Goal: Task Accomplishment & Management: Use online tool/utility

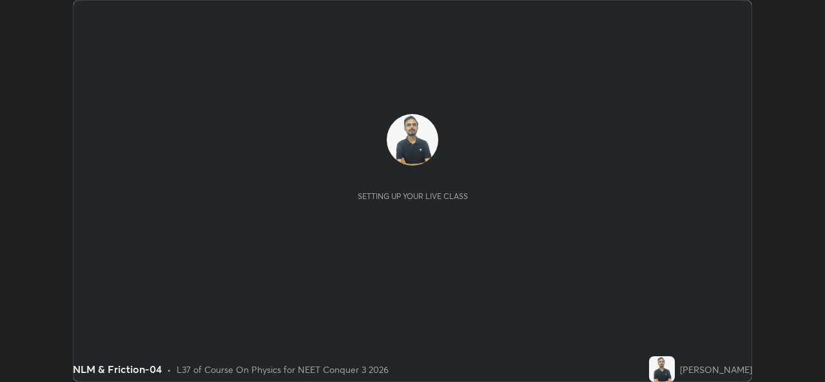
scroll to position [382, 825]
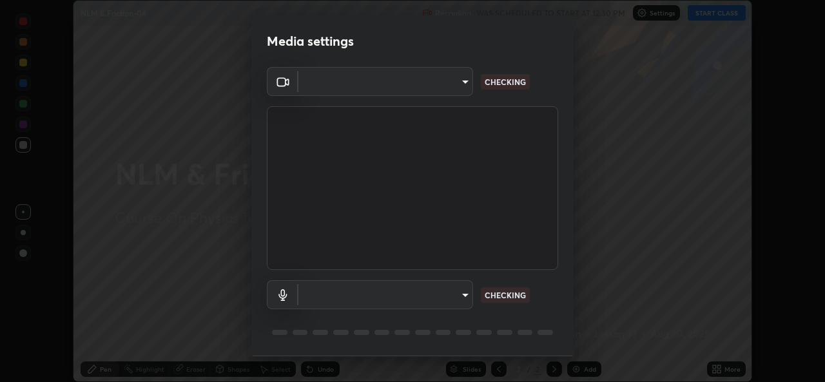
click at [464, 297] on body "Erase all NLM & Friction-04 Recording WAS SCHEDULED TO START AT 12:30 PM Settin…" at bounding box center [412, 191] width 825 height 382
type input "1bae5219f2427241882c49d72a3831d91ccadfd921fc1ac5908e7a23ac13a840"
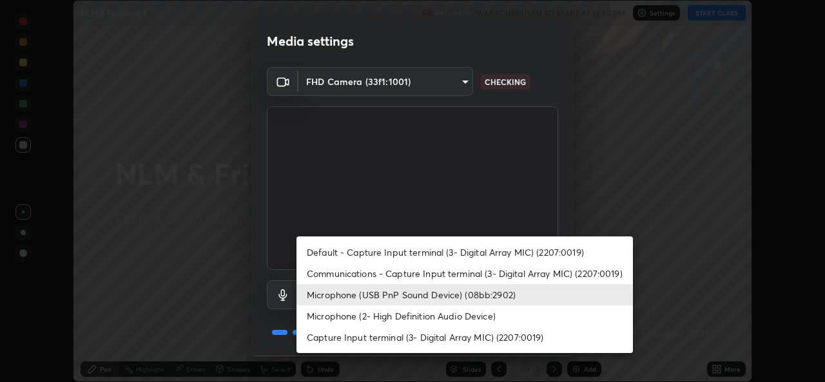
click at [453, 315] on li "Microphone (2- High Definition Audio Device)" at bounding box center [465, 316] width 337 height 21
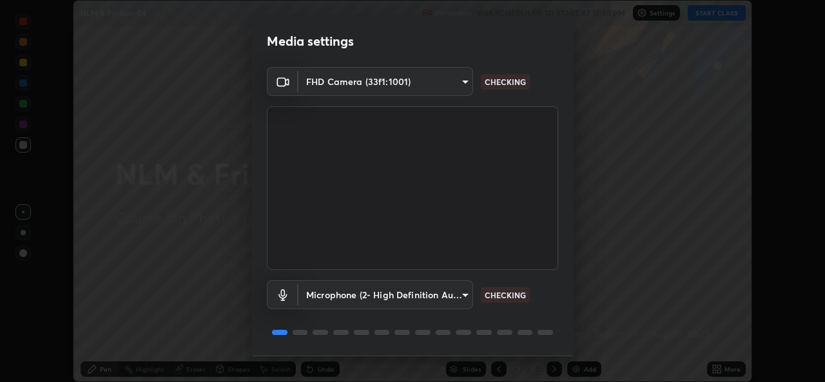
click at [467, 298] on body "Erase all NLM & Friction-04 Recording WAS SCHEDULED TO START AT 12:30 PM Settin…" at bounding box center [412, 191] width 825 height 382
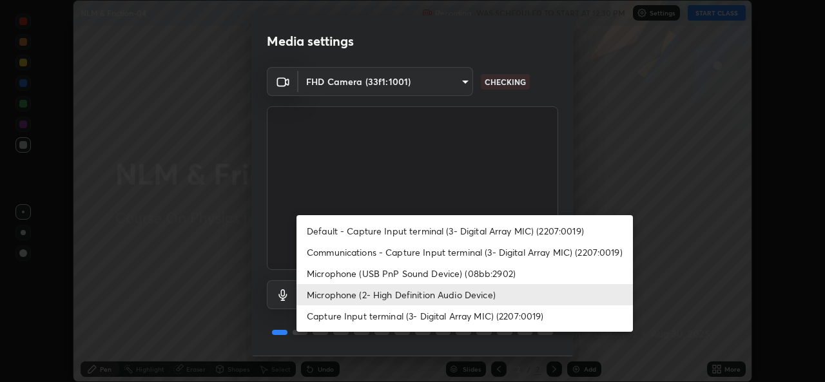
click at [454, 276] on li "Microphone (USB PnP Sound Device) (08bb:2902)" at bounding box center [465, 273] width 337 height 21
type input "d410c87dc0193b8b3cf58eff1f7b2380d82657523fa13e3063fc85e2b40aee02"
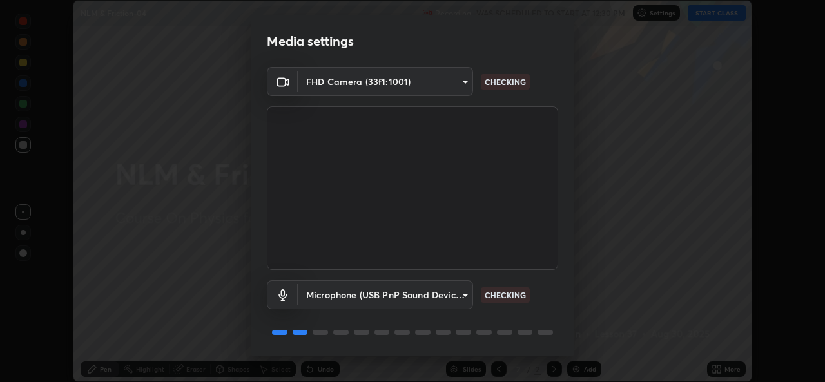
scroll to position [41, 0]
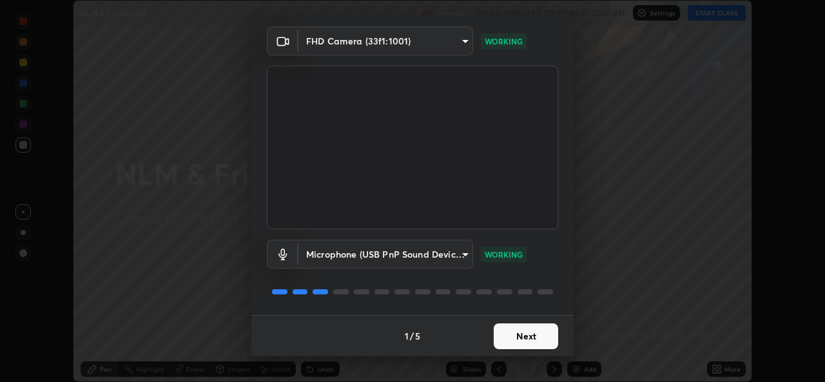
click at [500, 337] on button "Next" at bounding box center [526, 337] width 64 height 26
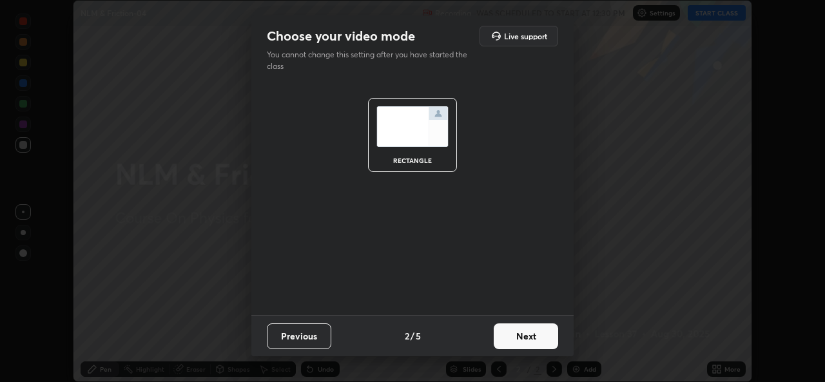
scroll to position [0, 0]
click at [505, 338] on button "Next" at bounding box center [526, 337] width 64 height 26
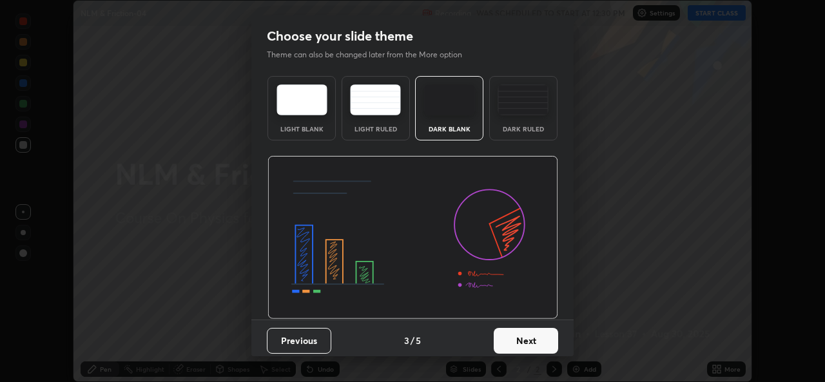
click at [508, 343] on button "Next" at bounding box center [526, 341] width 64 height 26
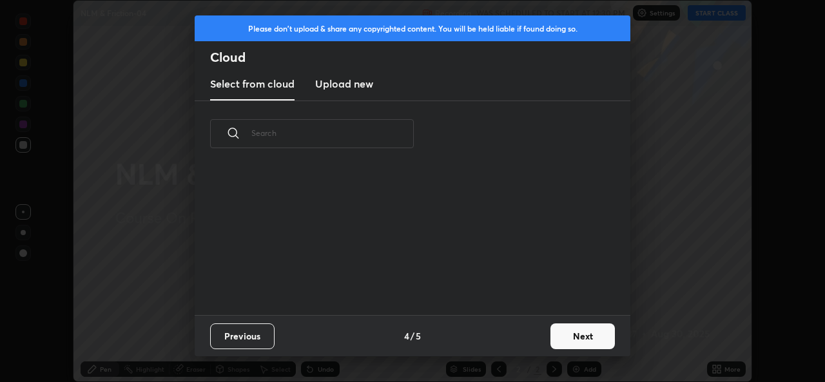
click at [571, 337] on button "Next" at bounding box center [583, 337] width 64 height 26
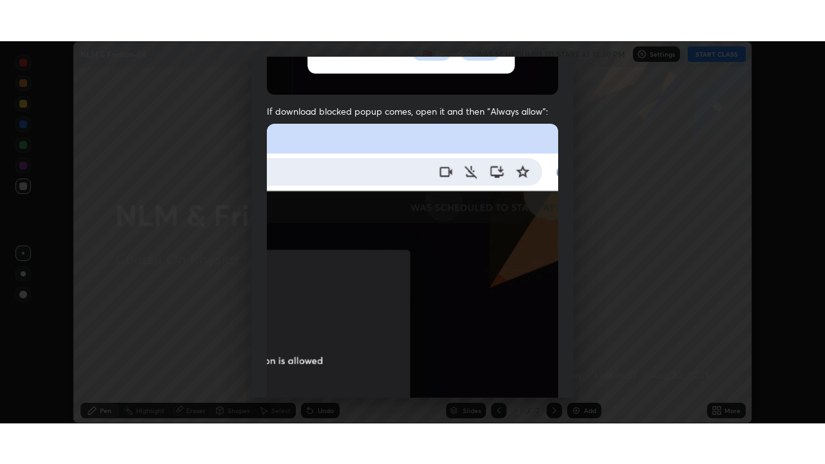
scroll to position [304, 0]
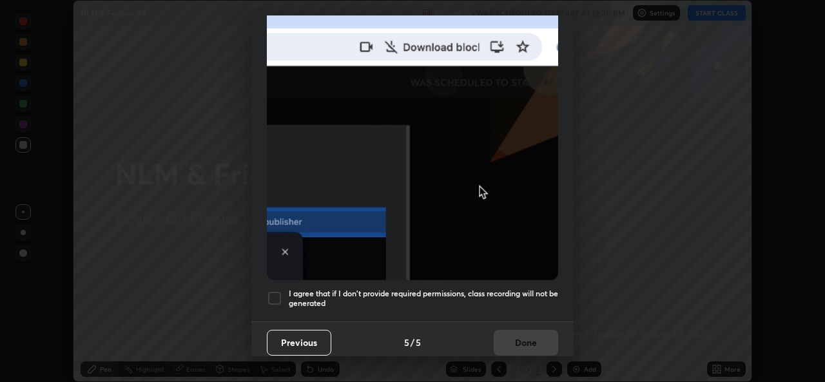
click at [495, 297] on h5 "I agree that if I don't provide required permissions, class recording will not …" at bounding box center [424, 299] width 270 height 20
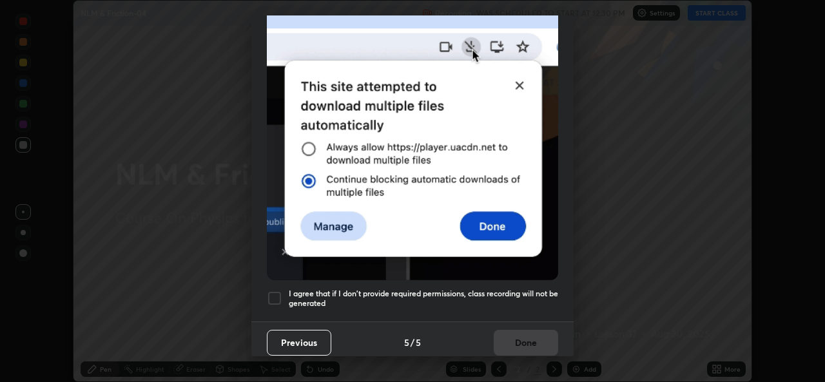
click at [507, 335] on button "Done" at bounding box center [526, 343] width 64 height 26
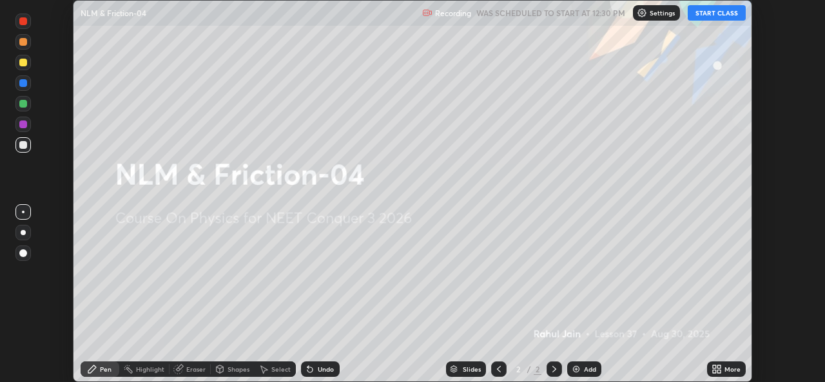
click at [714, 371] on icon at bounding box center [714, 371] width 3 height 3
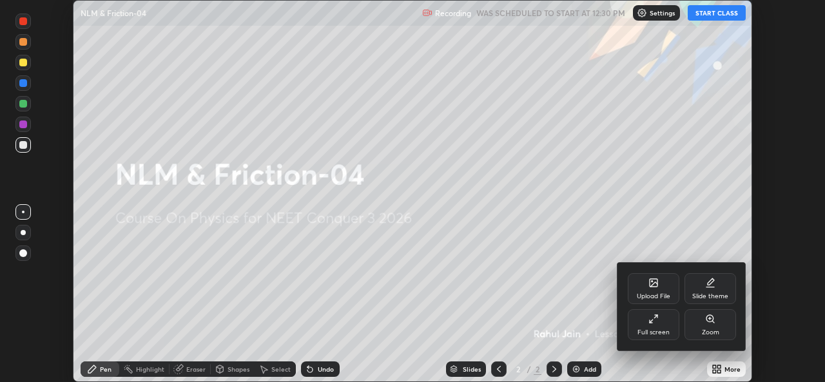
click at [661, 332] on div "Full screen" at bounding box center [654, 332] width 32 height 6
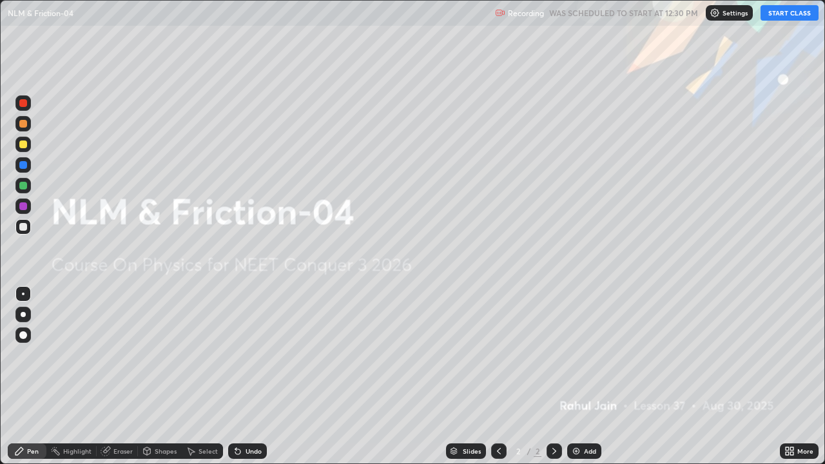
scroll to position [464, 825]
click at [798, 17] on button "START CLASS" at bounding box center [790, 12] width 58 height 15
click at [578, 382] on img at bounding box center [576, 451] width 10 height 10
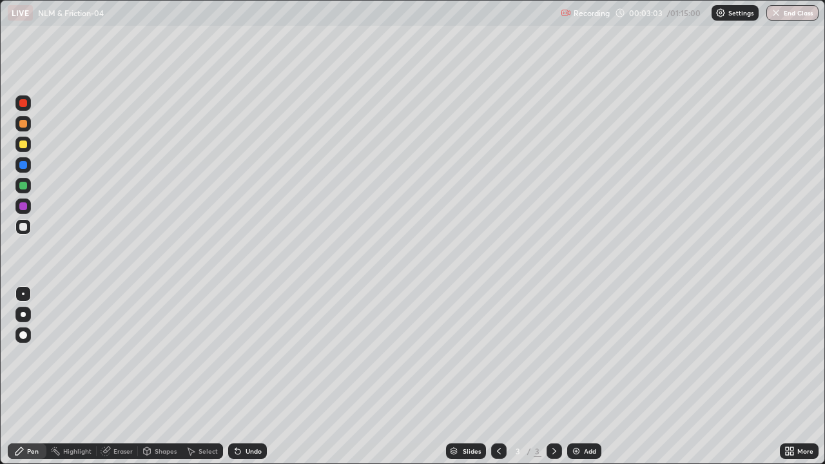
click at [496, 382] on icon at bounding box center [499, 451] width 10 height 10
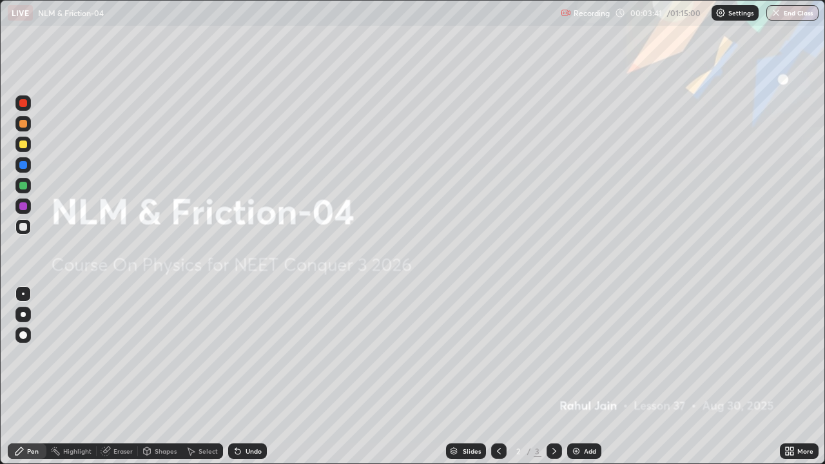
click at [553, 382] on icon at bounding box center [554, 451] width 10 height 10
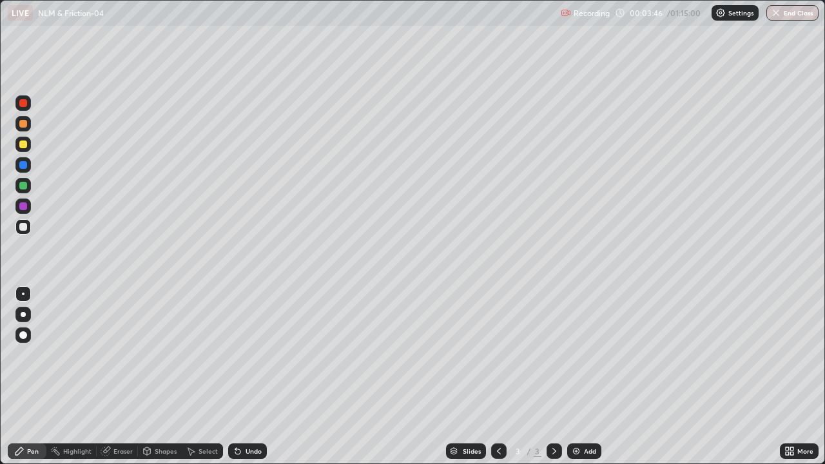
click at [23, 145] on div at bounding box center [23, 145] width 8 height 8
click at [23, 207] on div at bounding box center [23, 206] width 8 height 8
click at [24, 228] on div at bounding box center [23, 227] width 8 height 8
click at [25, 209] on div at bounding box center [23, 206] width 8 height 8
click at [25, 315] on div at bounding box center [23, 314] width 5 height 5
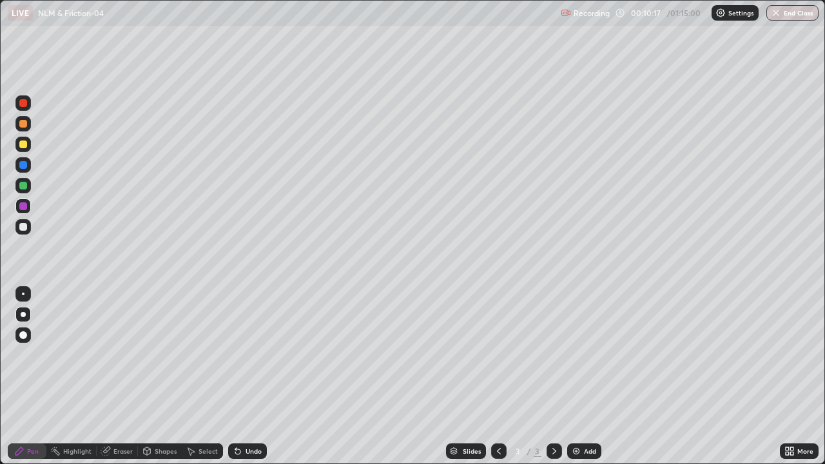
click at [24, 227] on div at bounding box center [23, 227] width 8 height 8
click at [25, 210] on div at bounding box center [23, 206] width 8 height 8
click at [575, 382] on img at bounding box center [576, 451] width 10 height 10
click at [24, 146] on div at bounding box center [23, 145] width 8 height 8
click at [23, 207] on div at bounding box center [23, 206] width 8 height 8
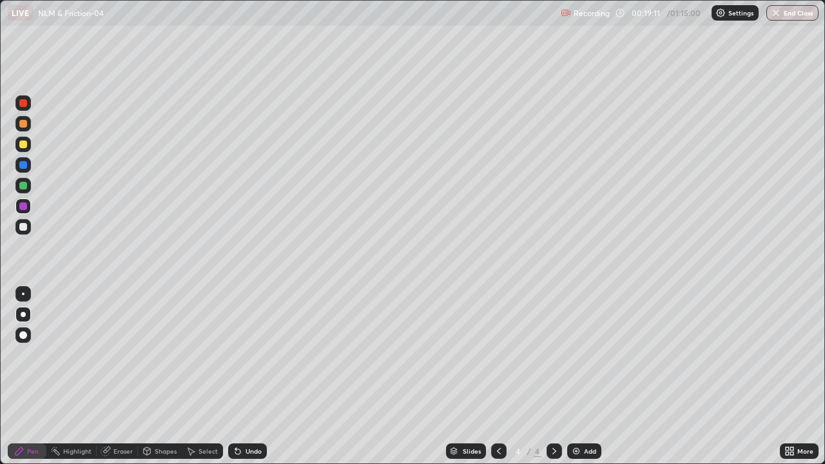
click at [21, 186] on div at bounding box center [23, 186] width 8 height 8
click at [24, 167] on div at bounding box center [23, 165] width 8 height 8
click at [254, 382] on div "Undo" at bounding box center [254, 451] width 16 height 6
click at [15, 124] on div at bounding box center [22, 123] width 15 height 15
click at [587, 382] on div "Add" at bounding box center [590, 451] width 12 height 6
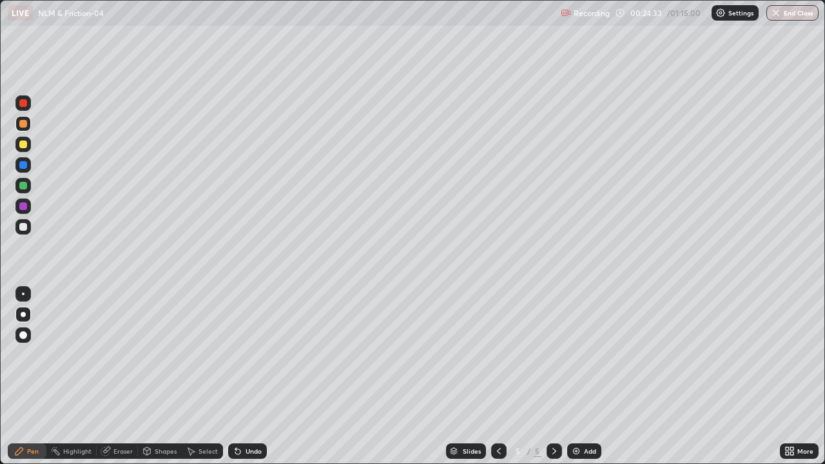
click at [23, 186] on div at bounding box center [23, 186] width 8 height 8
click at [240, 382] on icon at bounding box center [238, 451] width 10 height 10
click at [241, 382] on div "Undo" at bounding box center [247, 451] width 39 height 15
click at [244, 382] on div "Undo" at bounding box center [247, 451] width 39 height 15
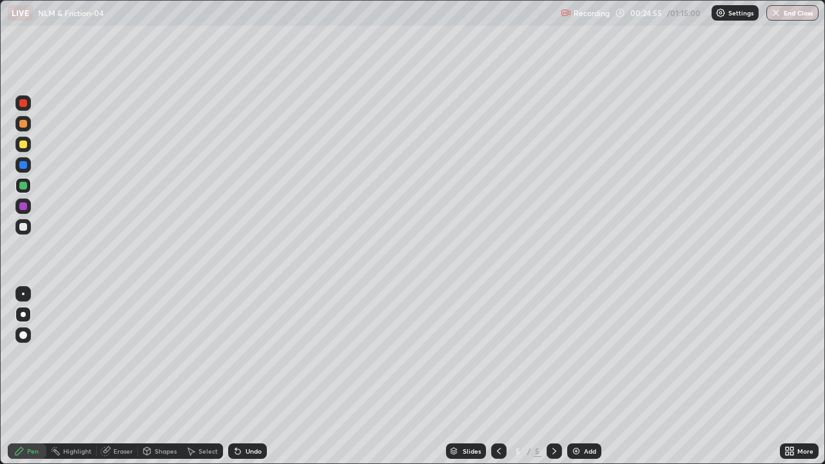
click at [244, 382] on div "Undo" at bounding box center [247, 451] width 39 height 15
click at [19, 227] on div at bounding box center [23, 227] width 8 height 8
click at [202, 382] on div "Select" at bounding box center [208, 451] width 19 height 6
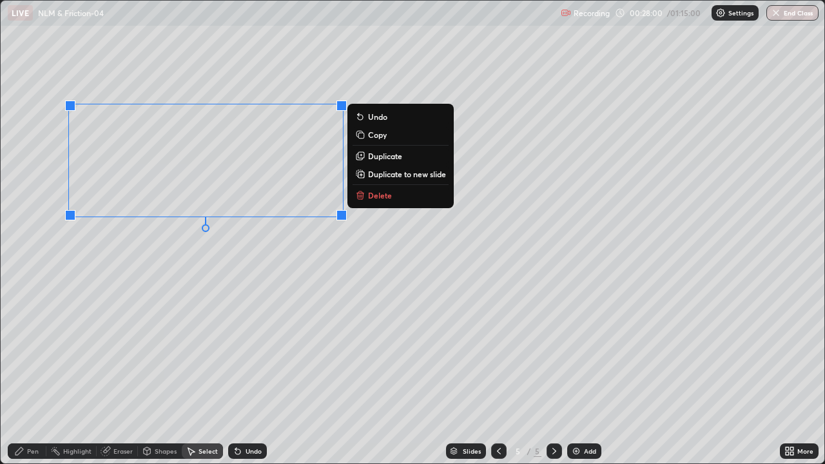
click at [388, 172] on p "Duplicate to new slide" at bounding box center [407, 174] width 78 height 10
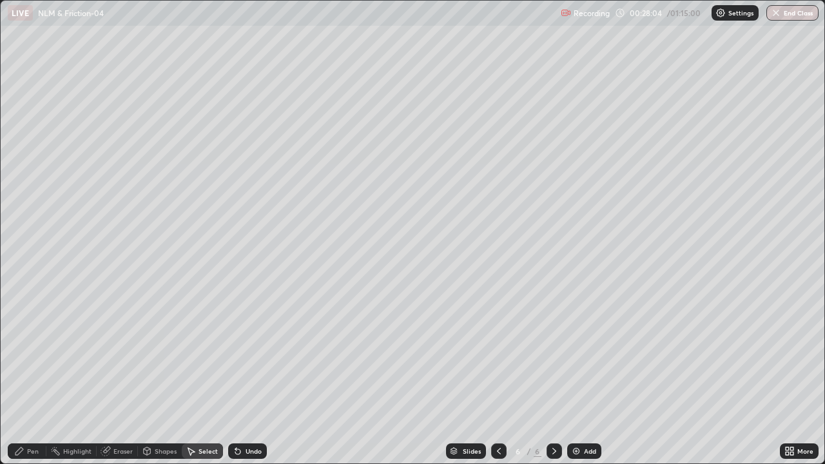
click at [31, 382] on div "Pen" at bounding box center [33, 451] width 12 height 6
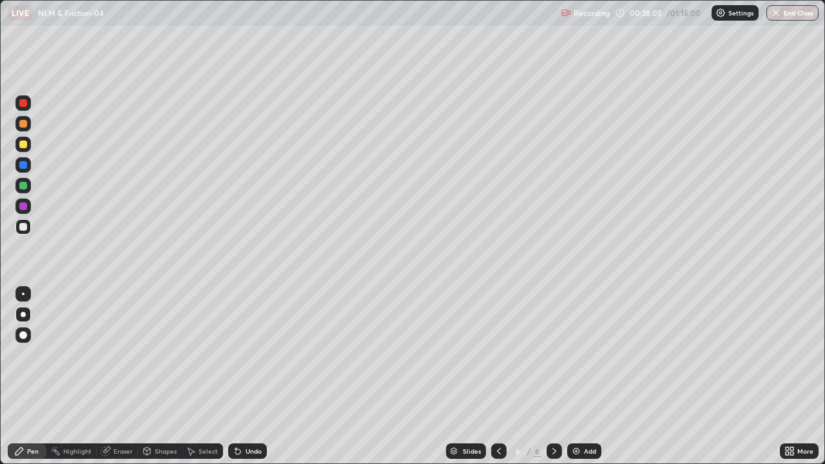
click at [107, 382] on icon at bounding box center [105, 451] width 8 height 8
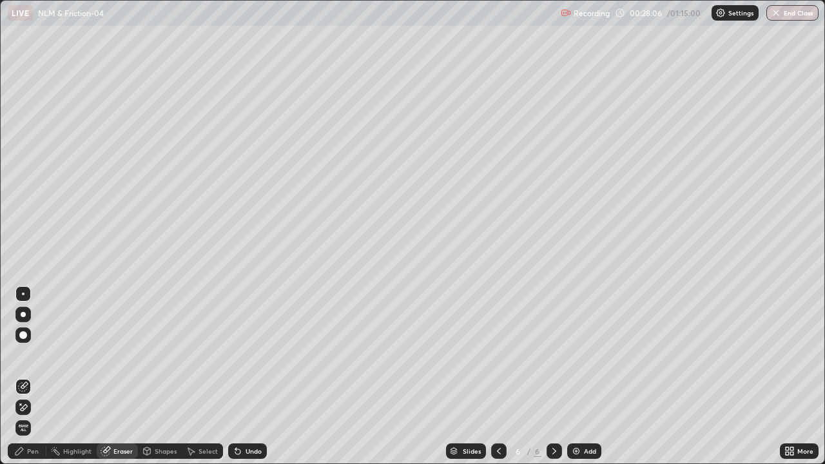
click at [26, 382] on div "Pen" at bounding box center [27, 451] width 39 height 15
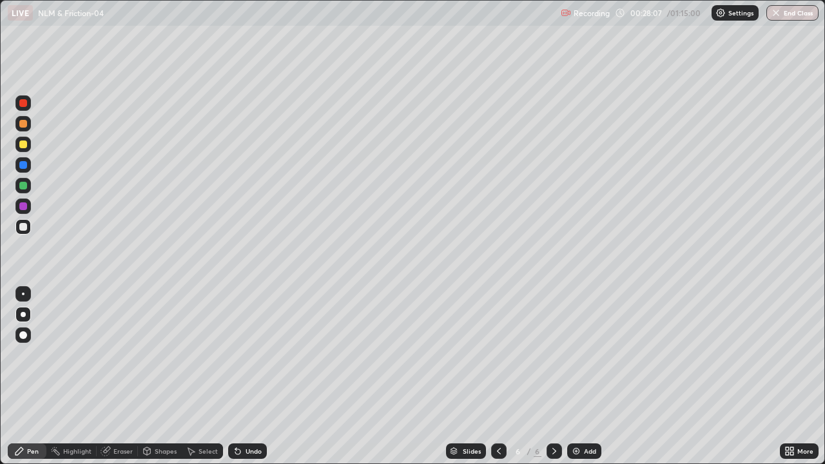
click at [21, 188] on div at bounding box center [23, 186] width 8 height 8
click at [24, 211] on div at bounding box center [22, 206] width 15 height 15
click at [24, 228] on div at bounding box center [23, 227] width 8 height 8
click at [580, 382] on img at bounding box center [576, 451] width 10 height 10
click at [25, 205] on div at bounding box center [23, 206] width 8 height 8
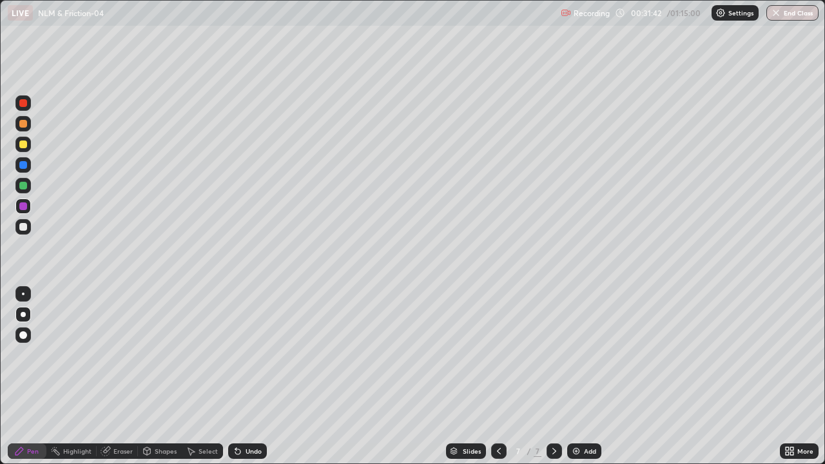
click at [25, 226] on div at bounding box center [23, 227] width 8 height 8
click at [252, 382] on div "Undo" at bounding box center [254, 451] width 16 height 6
click at [243, 382] on div "Undo" at bounding box center [247, 451] width 39 height 15
click at [19, 103] on div at bounding box center [23, 103] width 8 height 8
click at [580, 382] on div "Add" at bounding box center [584, 451] width 34 height 15
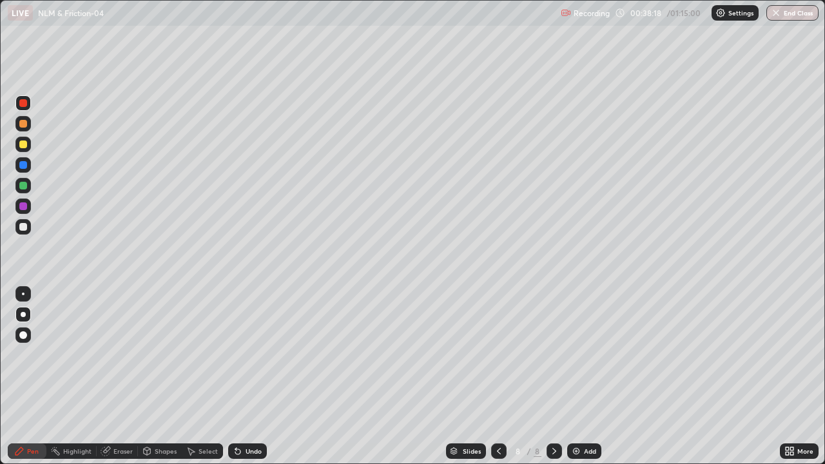
click at [497, 382] on icon at bounding box center [499, 451] width 10 height 10
click at [555, 382] on icon at bounding box center [554, 451] width 10 height 10
click at [248, 382] on div "Undo" at bounding box center [247, 451] width 39 height 15
click at [23, 186] on div at bounding box center [23, 186] width 8 height 8
click at [112, 382] on div "Eraser" at bounding box center [117, 451] width 41 height 15
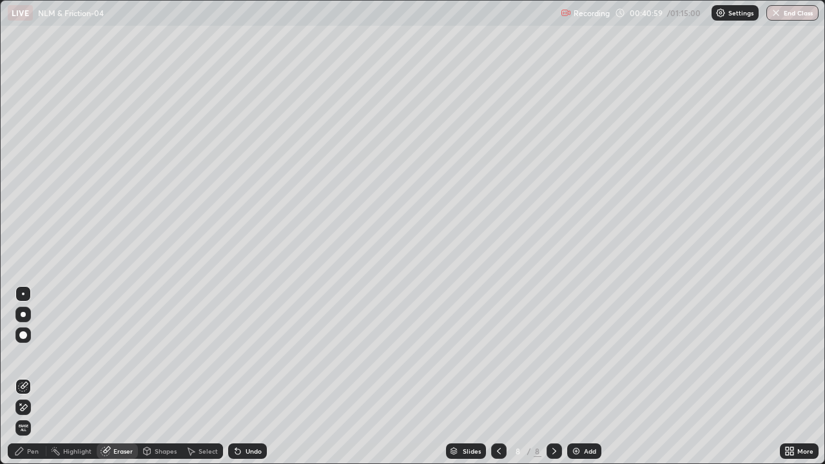
click at [37, 382] on div "Pen" at bounding box center [33, 451] width 12 height 6
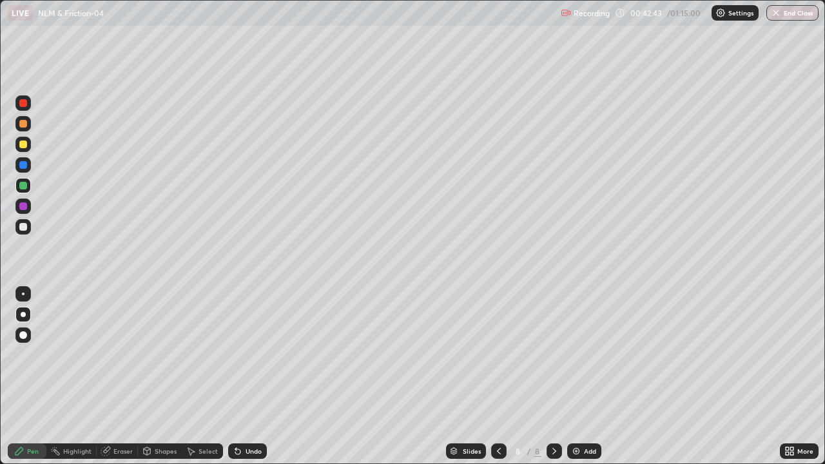
click at [21, 121] on div at bounding box center [23, 124] width 8 height 8
click at [25, 211] on div at bounding box center [22, 206] width 15 height 15
click at [111, 382] on div "Eraser" at bounding box center [117, 451] width 41 height 15
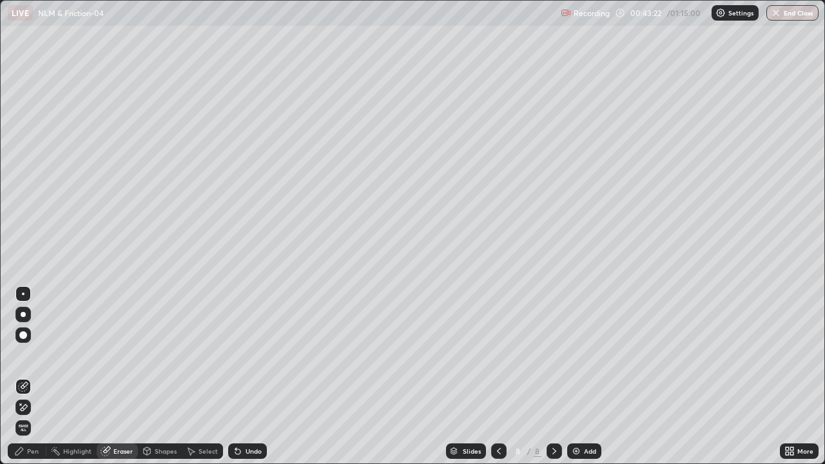
click at [26, 382] on icon at bounding box center [23, 387] width 10 height 10
click at [39, 382] on div "Pen" at bounding box center [27, 451] width 39 height 15
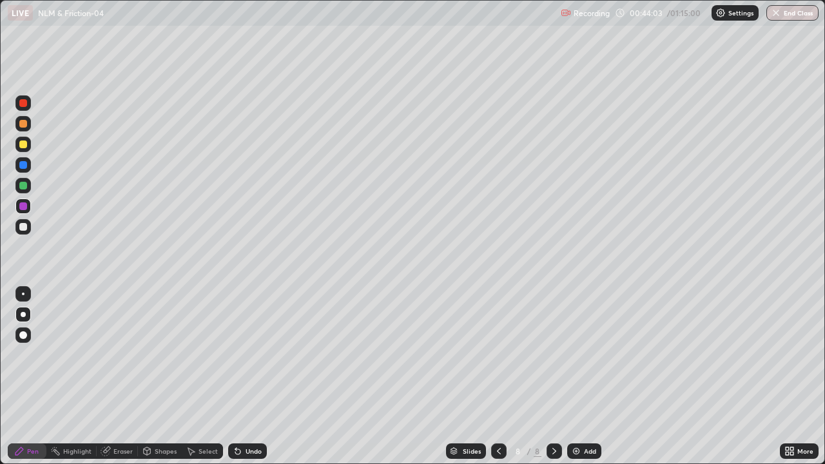
click at [113, 382] on div "Eraser" at bounding box center [122, 451] width 19 height 6
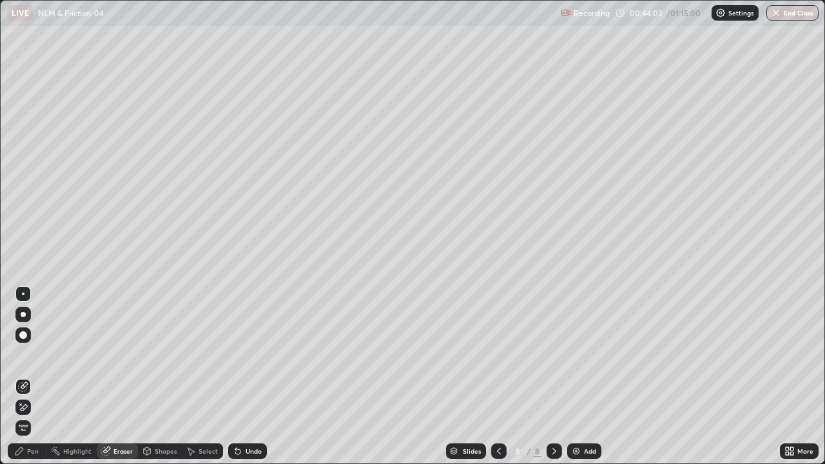
click at [26, 382] on icon at bounding box center [24, 385] width 7 height 6
click at [25, 382] on div "Pen" at bounding box center [27, 451] width 39 height 15
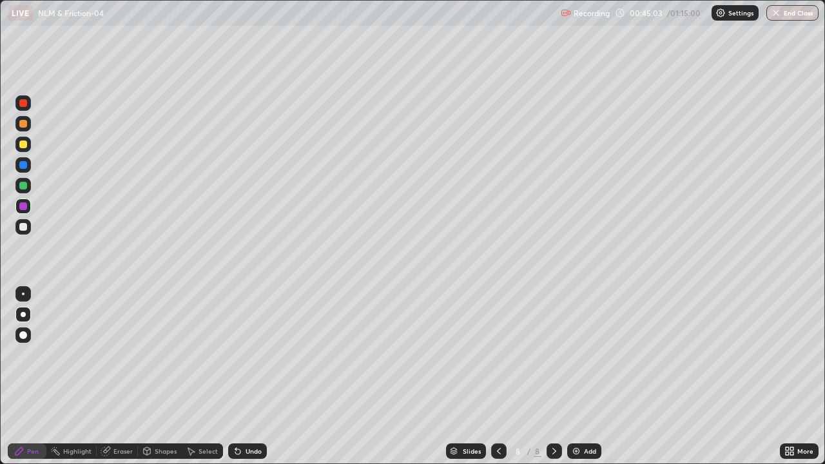
click at [173, 382] on div "Shapes" at bounding box center [160, 451] width 44 height 26
click at [246, 382] on div "Undo" at bounding box center [254, 451] width 16 height 6
click at [254, 382] on div "Undo" at bounding box center [254, 451] width 16 height 6
click at [26, 382] on div "Pen" at bounding box center [27, 451] width 39 height 15
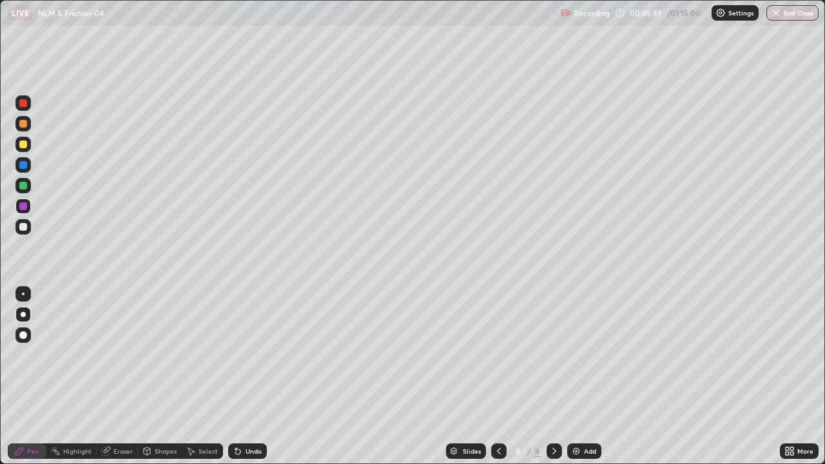
click at [248, 382] on div "Undo" at bounding box center [254, 451] width 16 height 6
click at [244, 382] on div "Undo" at bounding box center [247, 451] width 39 height 15
click at [242, 382] on div "Undo" at bounding box center [247, 451] width 39 height 15
click at [23, 104] on div at bounding box center [23, 103] width 8 height 8
click at [571, 382] on img at bounding box center [576, 451] width 10 height 10
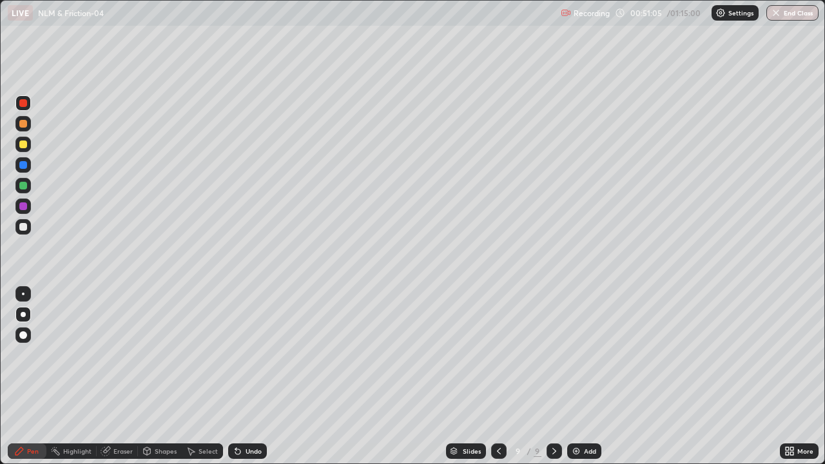
click at [26, 208] on div at bounding box center [23, 206] width 8 height 8
click at [21, 186] on div at bounding box center [23, 186] width 8 height 8
click at [30, 143] on div at bounding box center [22, 144] width 15 height 15
click at [26, 229] on div at bounding box center [23, 227] width 8 height 8
click at [26, 375] on div at bounding box center [23, 361] width 21 height 155
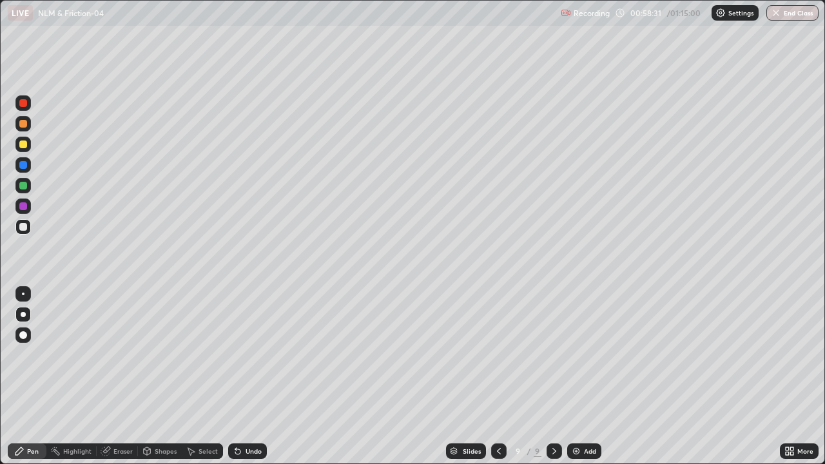
click at [120, 382] on div "Eraser" at bounding box center [122, 451] width 19 height 6
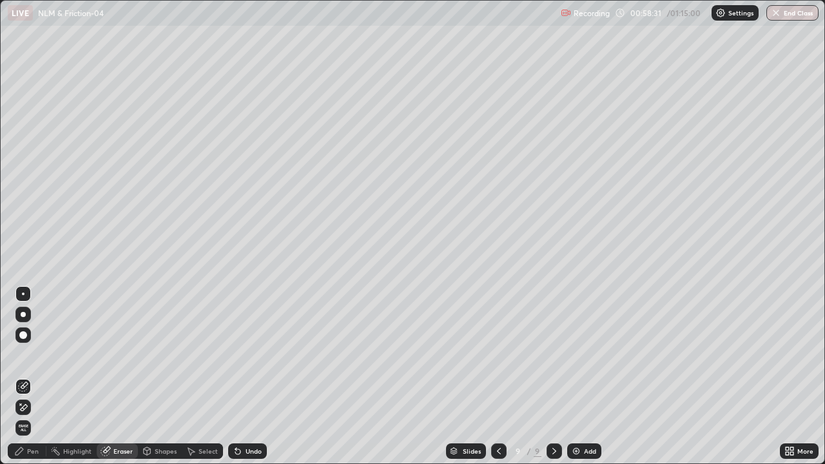
click at [22, 382] on icon at bounding box center [24, 407] width 7 height 6
click at [27, 382] on div "Pen" at bounding box center [33, 451] width 12 height 6
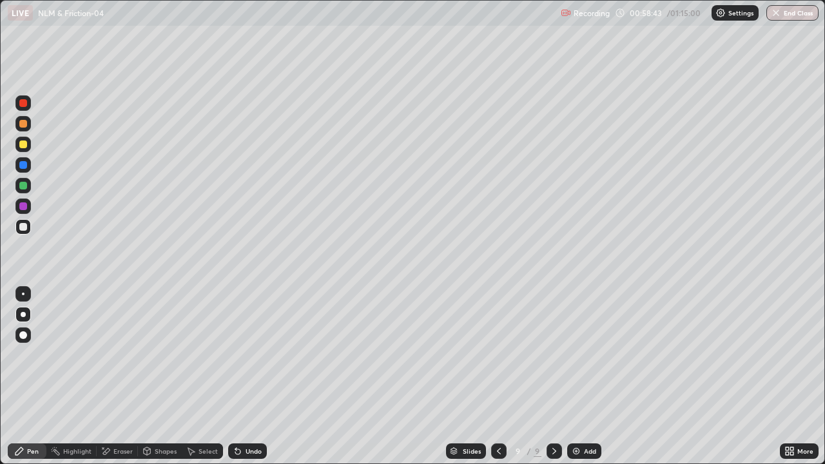
click at [22, 181] on div at bounding box center [22, 185] width 15 height 15
click at [21, 144] on div at bounding box center [23, 145] width 8 height 8
click at [584, 382] on div "Add" at bounding box center [590, 451] width 12 height 6
click at [780, 12] on img "button" at bounding box center [776, 13] width 10 height 10
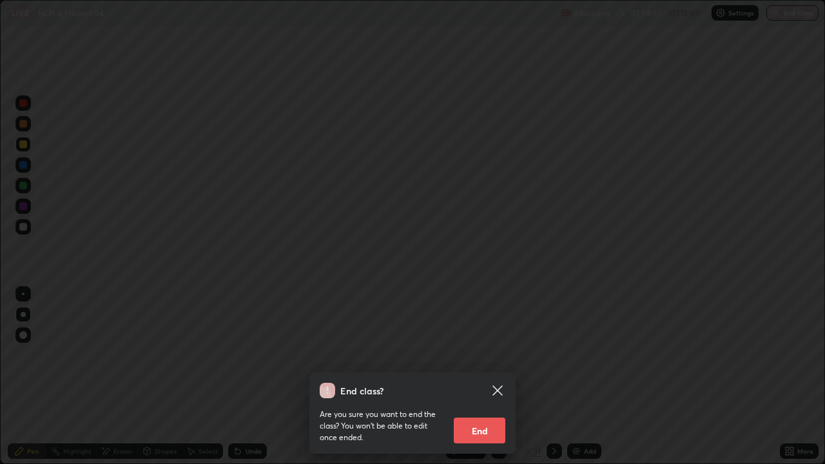
click at [474, 382] on button "End" at bounding box center [480, 431] width 52 height 26
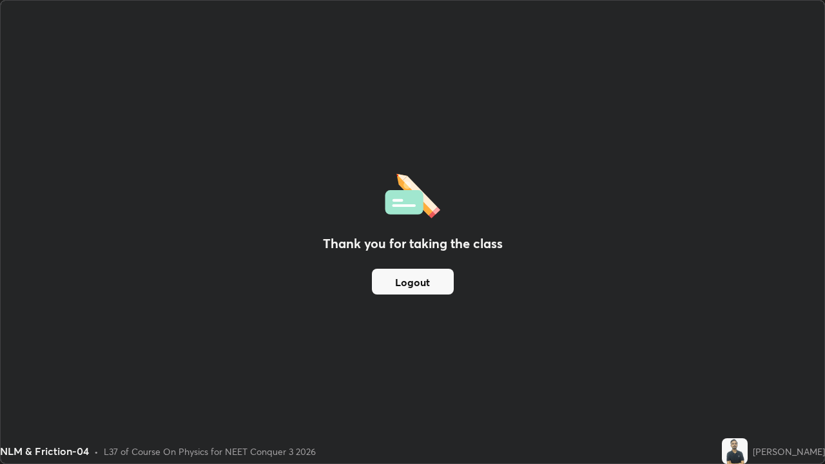
click at [410, 280] on button "Logout" at bounding box center [413, 282] width 82 height 26
